Goal: Task Accomplishment & Management: Manage account settings

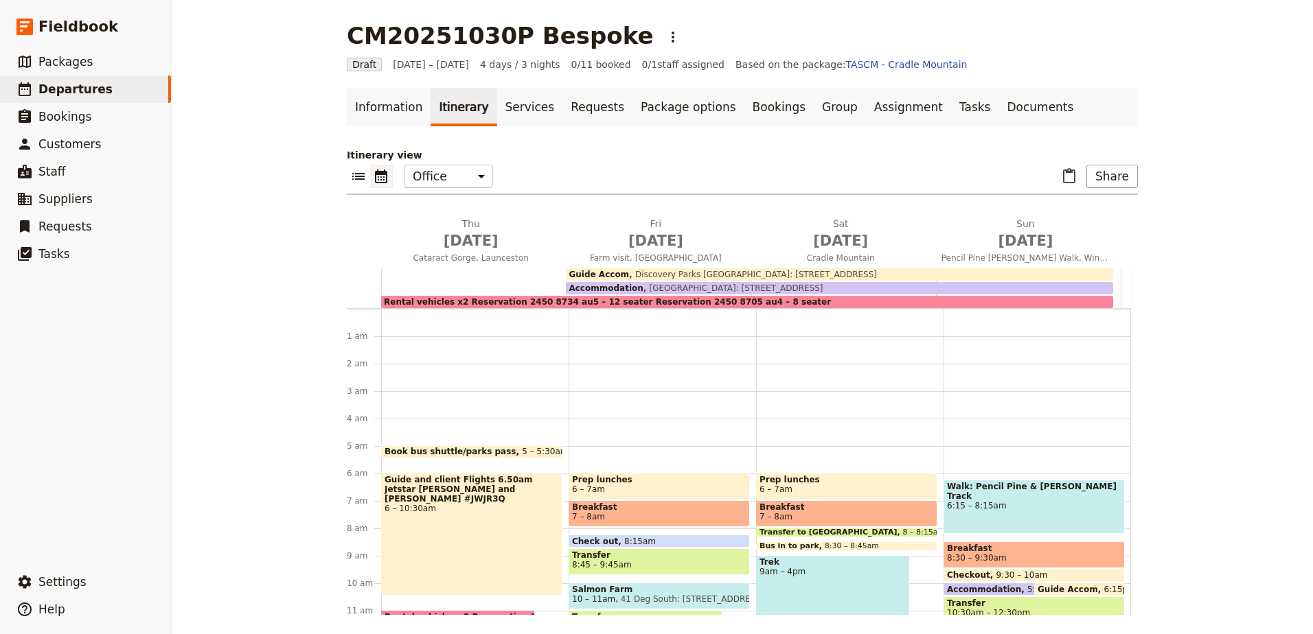
scroll to position [124, 0]
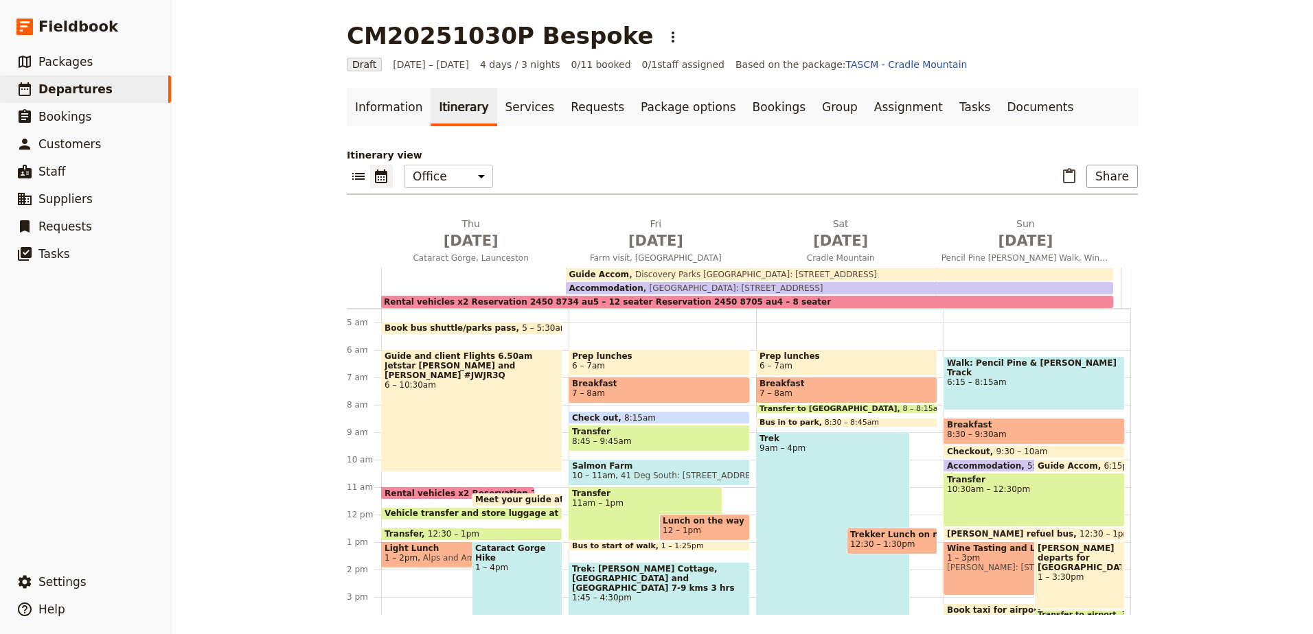
click at [505, 495] on span "Meet your guide at [GEOGRAPHIC_DATA]" at bounding box center [572, 500] width 194 height 10
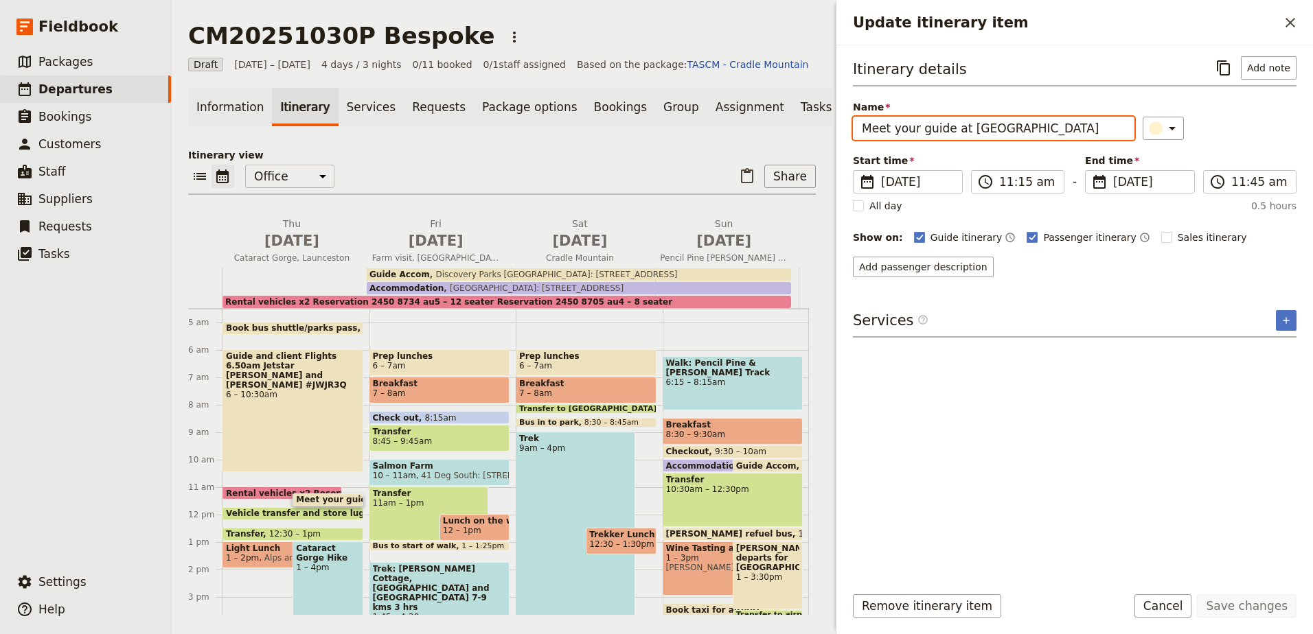
click at [1061, 129] on input "Meet your guide at [GEOGRAPHIC_DATA]" at bounding box center [993, 128] width 281 height 23
type input "Meet your guide at [GEOGRAPHIC_DATA], be trek ready"
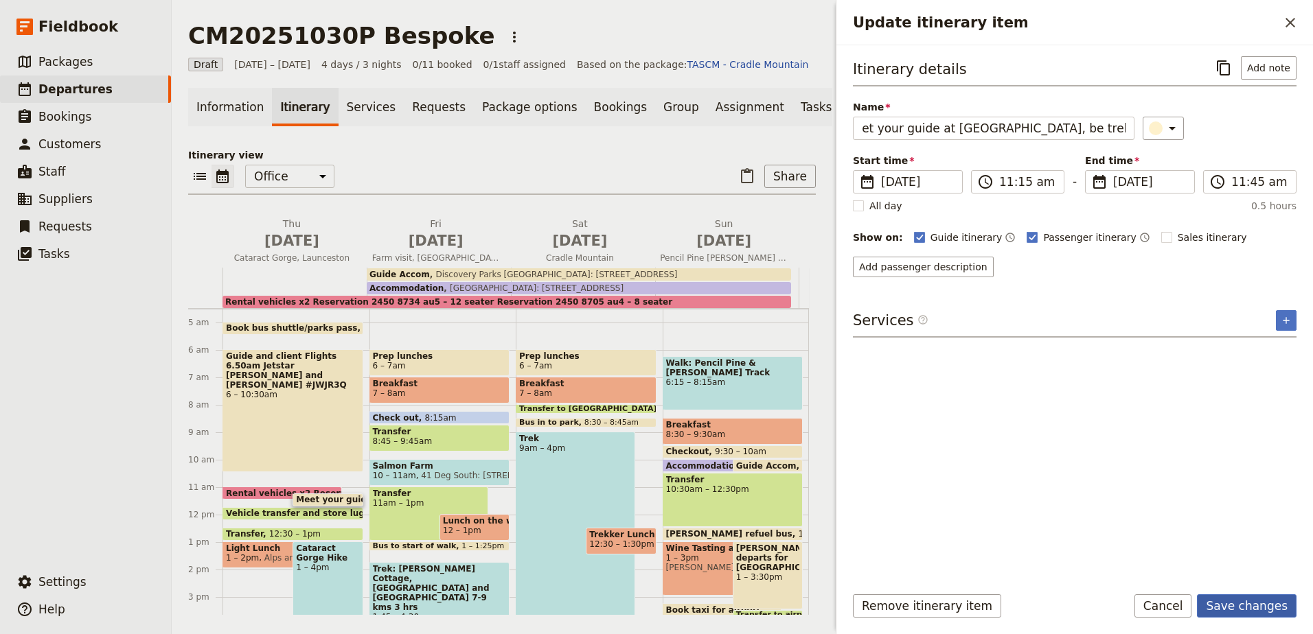
click at [1275, 603] on button "Save changes" at bounding box center [1247, 605] width 100 height 23
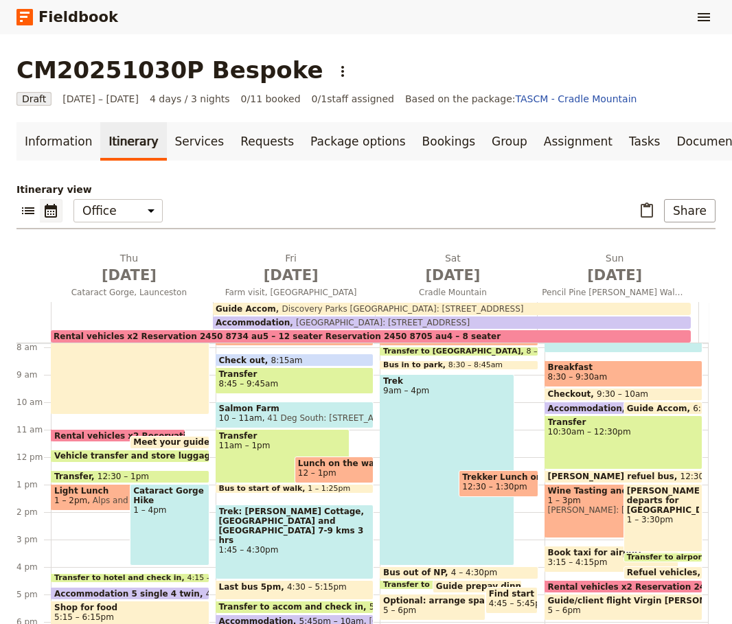
scroll to position [353, 0]
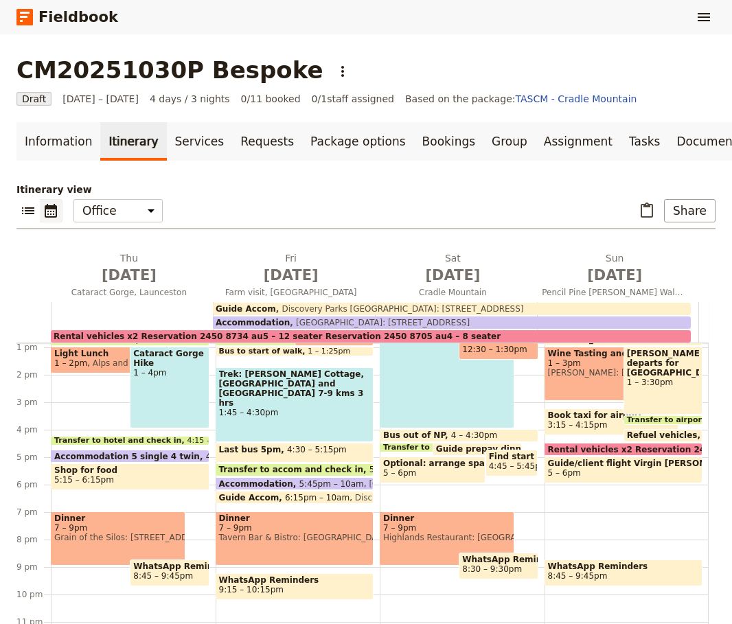
click at [419, 527] on span "7 – 9pm" at bounding box center [447, 528] width 128 height 10
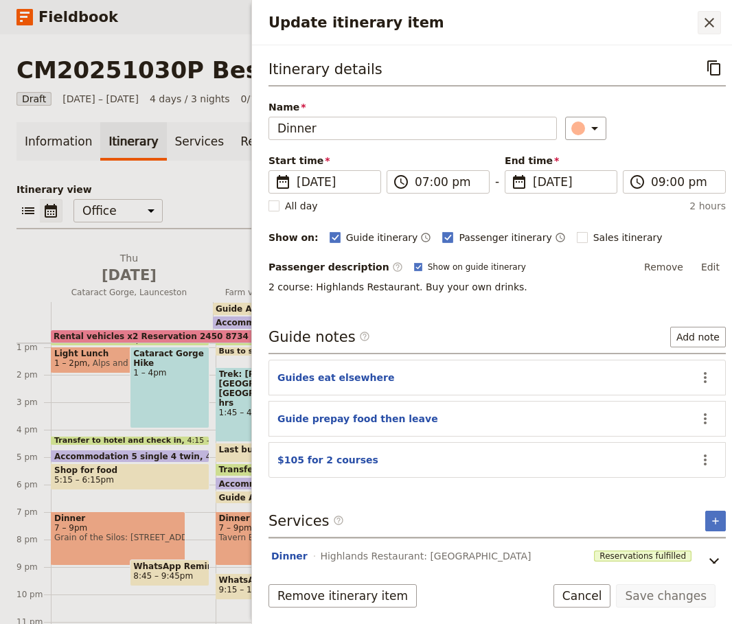
click at [714, 30] on icon "Close drawer" at bounding box center [709, 22] width 16 height 16
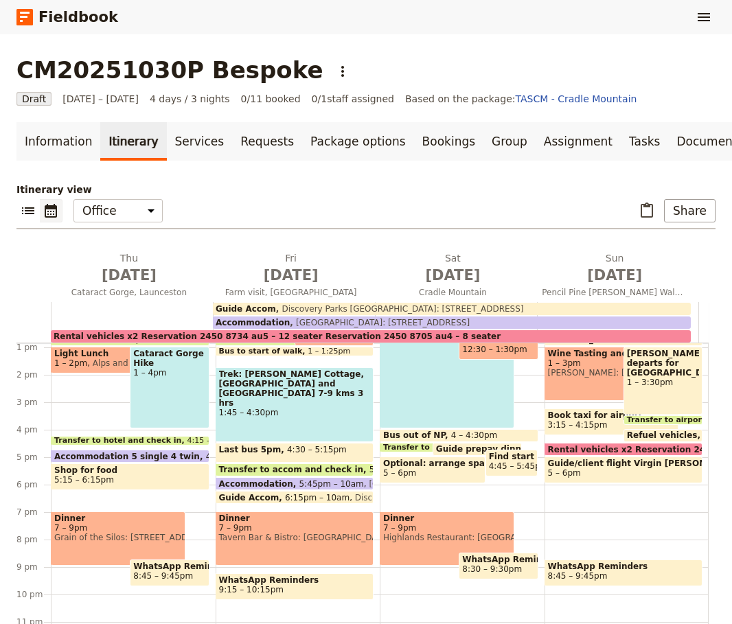
click at [411, 468] on span "Optional: arrange spa treatment" at bounding box center [432, 464] width 99 height 10
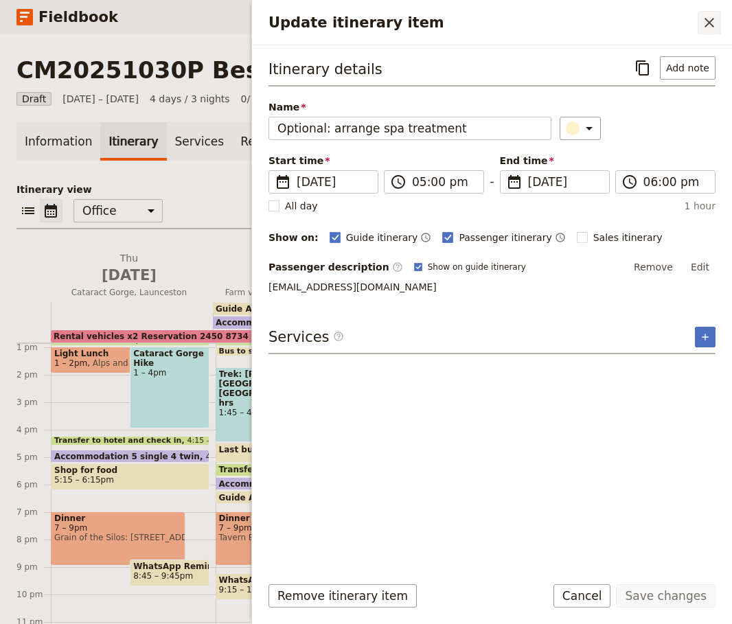
click at [712, 16] on icon "Close drawer" at bounding box center [709, 22] width 16 height 16
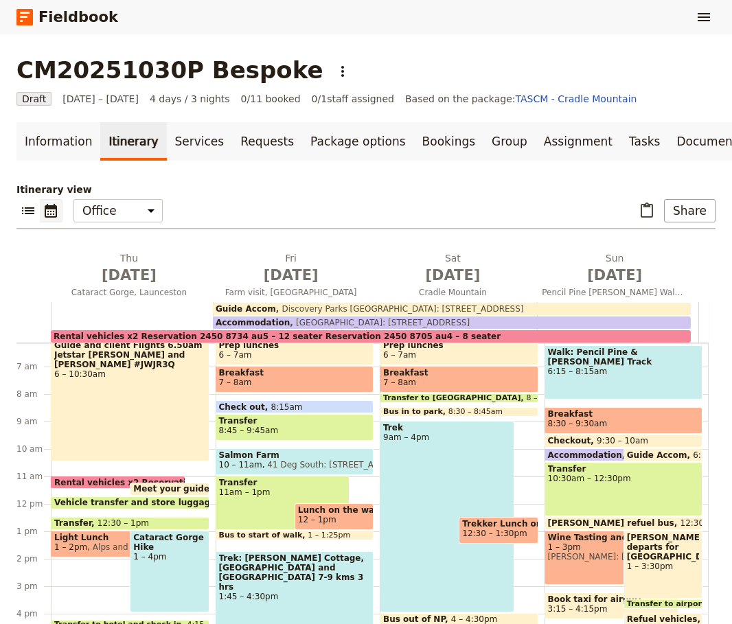
scroll to position [147, 0]
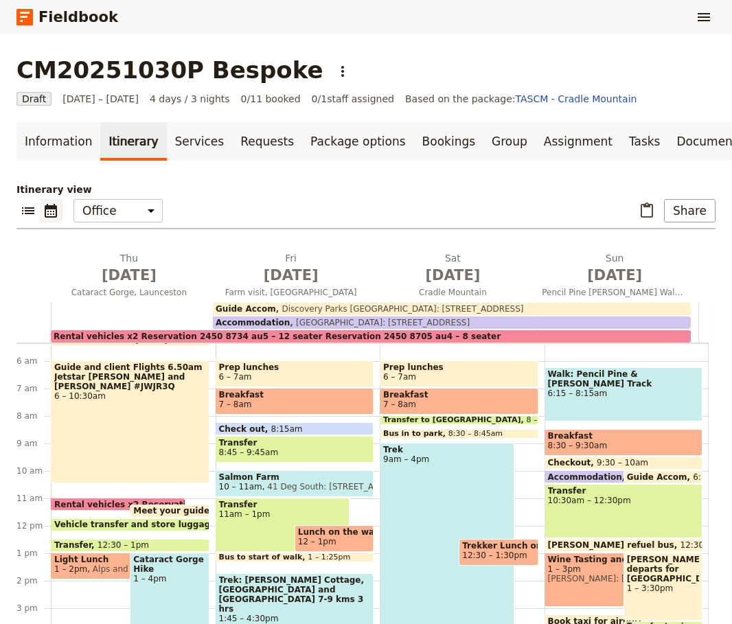
click at [447, 454] on span "9am – 4pm" at bounding box center [447, 459] width 128 height 10
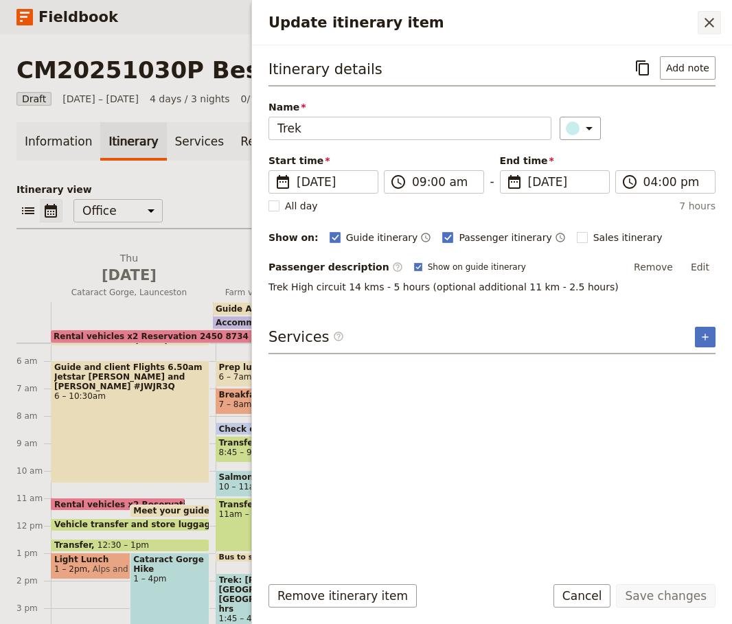
click at [708, 23] on icon "Close drawer" at bounding box center [709, 23] width 10 height 10
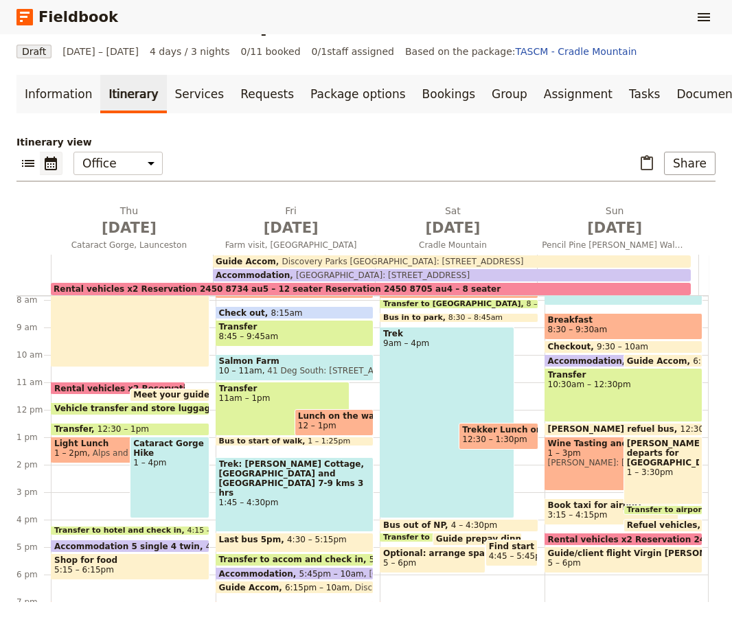
scroll to position [284, 0]
